Goal: Information Seeking & Learning: Learn about a topic

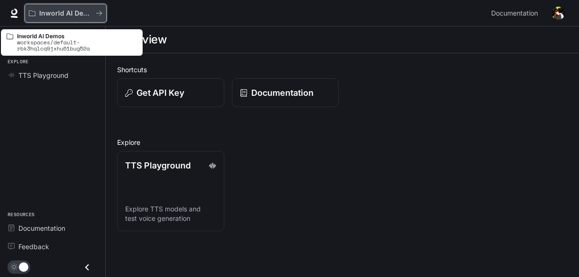
click at [64, 9] on p "Inworld AI Demos" at bounding box center [65, 13] width 53 height 8
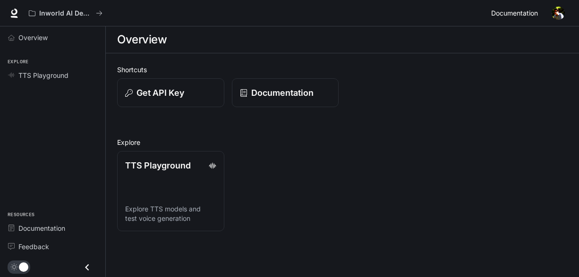
click at [527, 12] on span "Documentation" at bounding box center [514, 14] width 47 height 12
